Goal: Check status: Check status

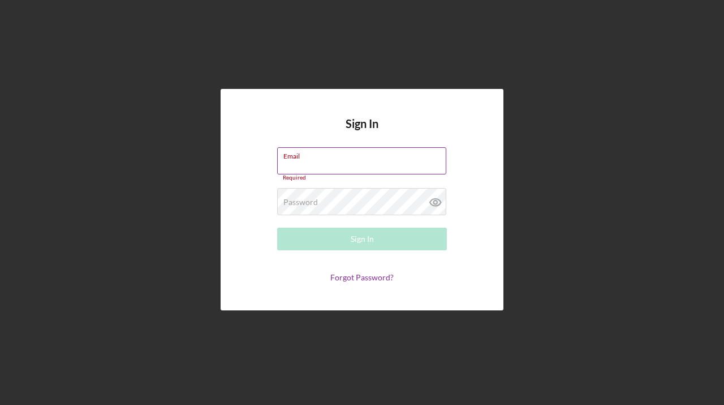
click at [359, 158] on label "Email" at bounding box center [364, 154] width 163 height 12
click at [359, 158] on input "Email" at bounding box center [361, 160] width 169 height 27
type input "[EMAIL_ADDRESS][DOMAIN_NAME]"
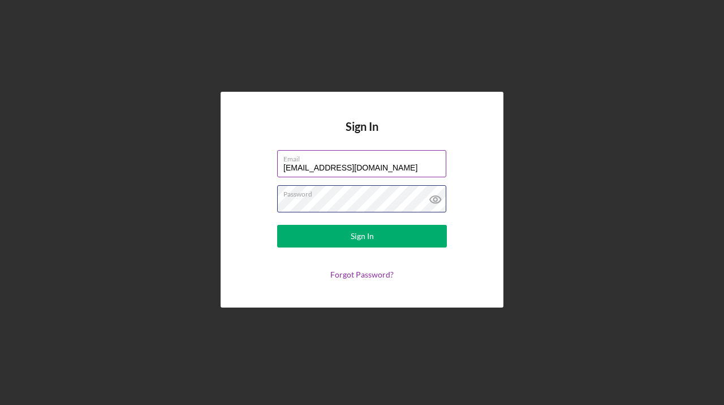
click at [277, 225] on button "Sign In" at bounding box center [362, 236] width 170 height 23
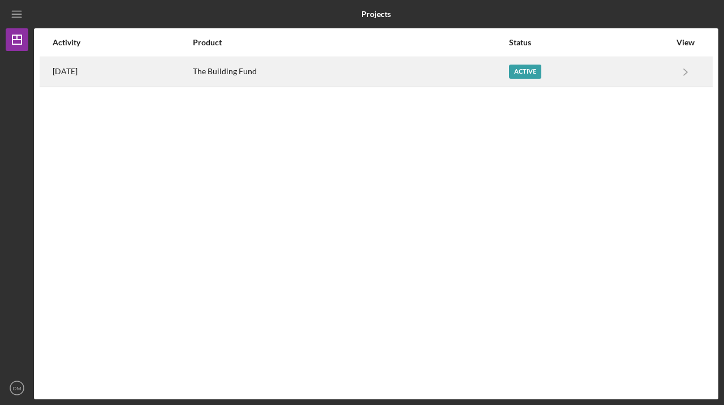
click at [579, 82] on div "Active" at bounding box center [589, 72] width 161 height 28
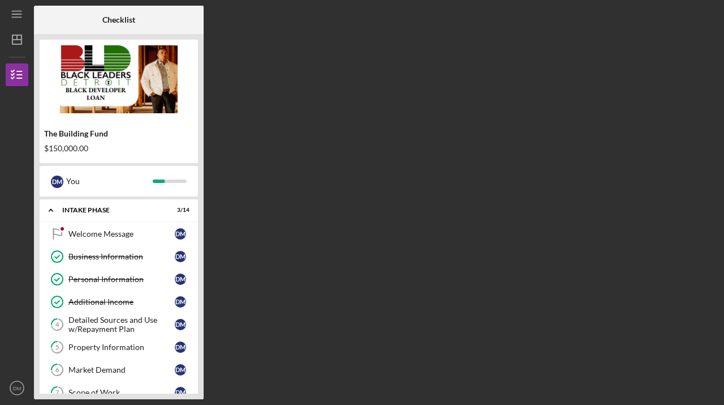
click at [71, 143] on div "The Building Fund $150,000.00" at bounding box center [119, 140] width 158 height 33
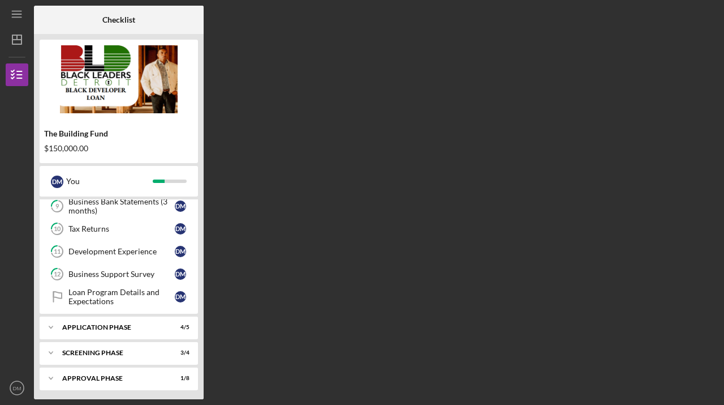
scroll to position [234, 0]
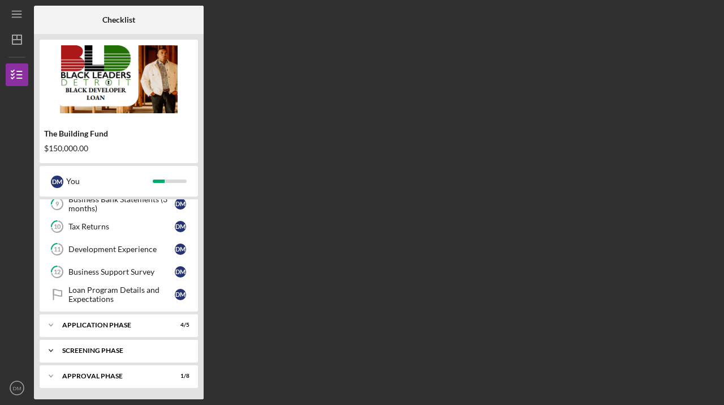
click at [84, 356] on div "Icon/Expander Screening Phase 3 / 4" at bounding box center [119, 350] width 158 height 23
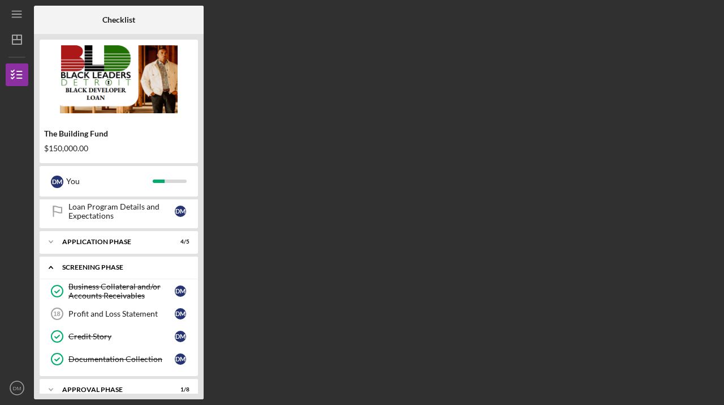
scroll to position [330, 0]
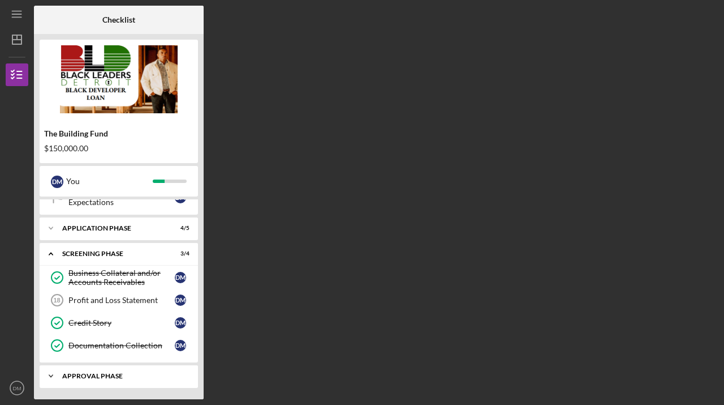
click at [87, 375] on div "Approval Phase" at bounding box center [123, 375] width 122 height 7
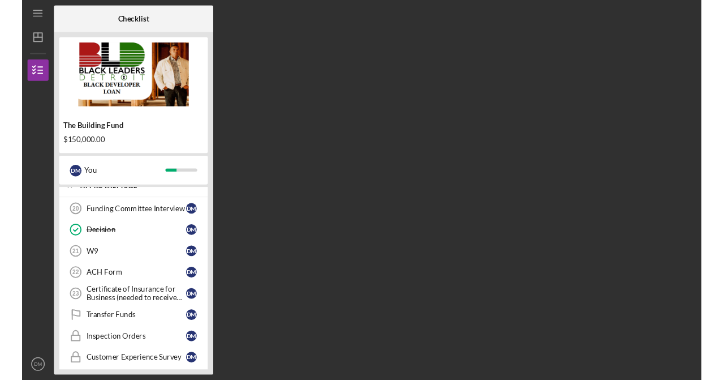
scroll to position [518, 0]
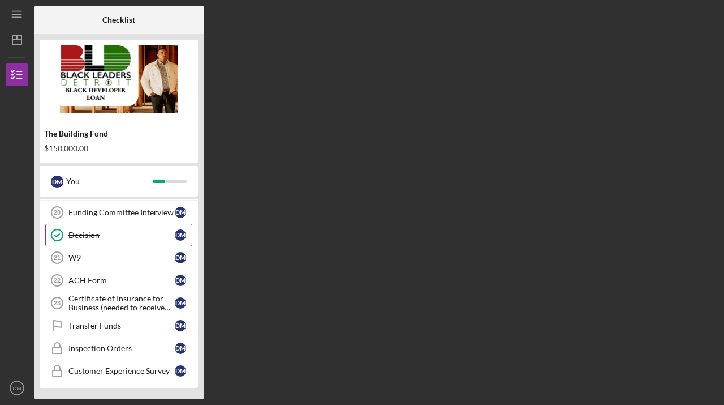
click at [119, 229] on link "Decision Decision [PERSON_NAME]" at bounding box center [118, 234] width 147 height 23
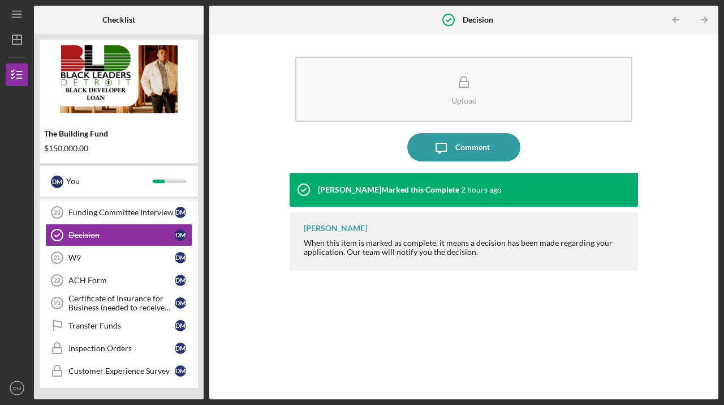
click at [377, 191] on div "[PERSON_NAME] Marked this Complete" at bounding box center [388, 189] width 141 height 9
click at [461, 22] on icon "Decision" at bounding box center [449, 20] width 28 height 28
click at [706, 23] on icon "Icon/Table Pagination Arrow" at bounding box center [704, 19] width 25 height 25
